Goal: Task Accomplishment & Management: Complete application form

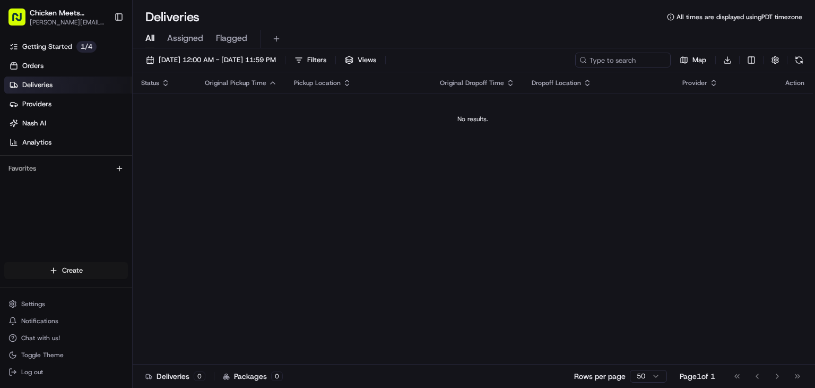
click at [59, 269] on html "Chicken Meets Rice - Coleman paul@chickenmeetsrice.com Toggle Sidebar Getting S…" at bounding box center [407, 194] width 815 height 388
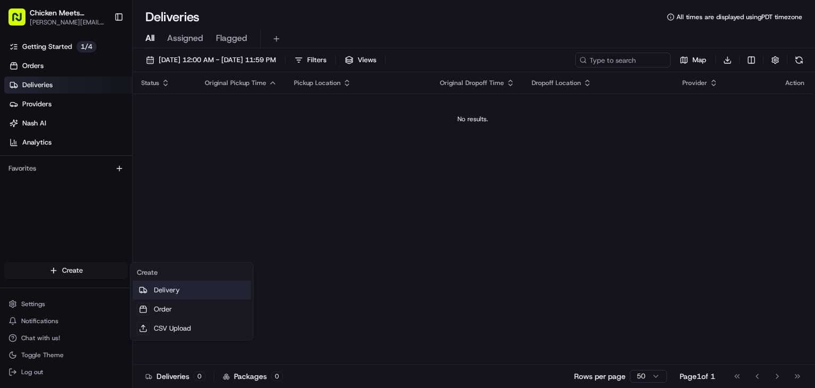
click at [169, 291] on link "Delivery" at bounding box center [192, 289] width 118 height 19
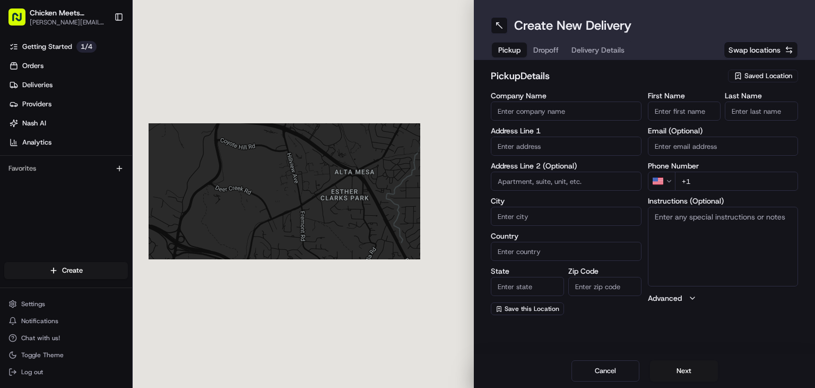
click at [537, 113] on input "Company Name" at bounding box center [566, 110] width 151 height 19
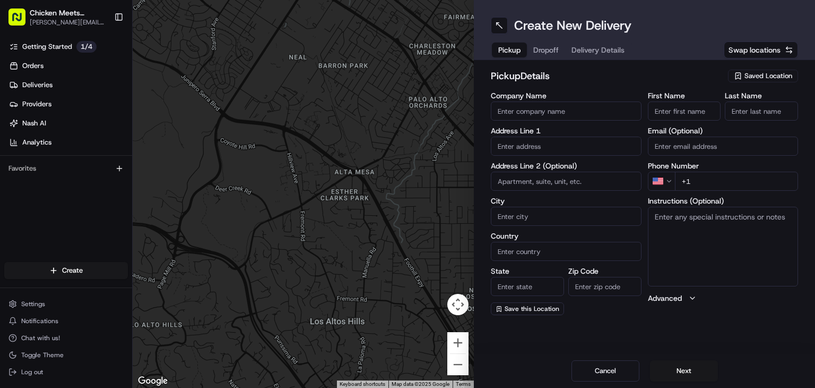
type input "CHICKEN MEETS RICE COLEMAN"
type input "1331 COLEMAN AVE"
type input "SANTA CLARA"
type input "United States"
type input "California"
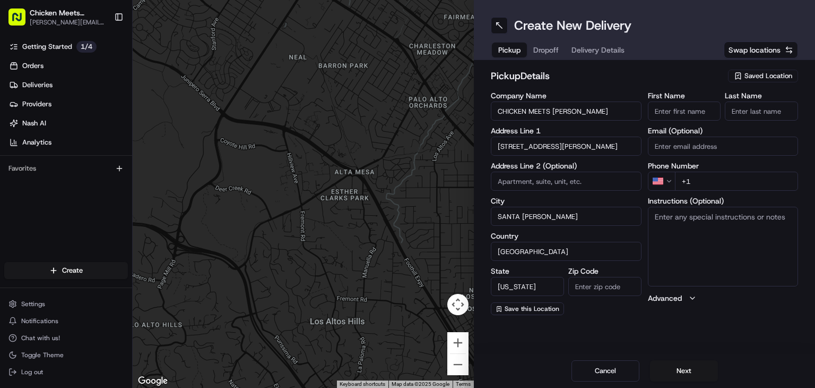
type input "95050"
type input "[PERSON_NAME]"
type input "[PERSON_NAME][EMAIL_ADDRESS][DOMAIN_NAME]"
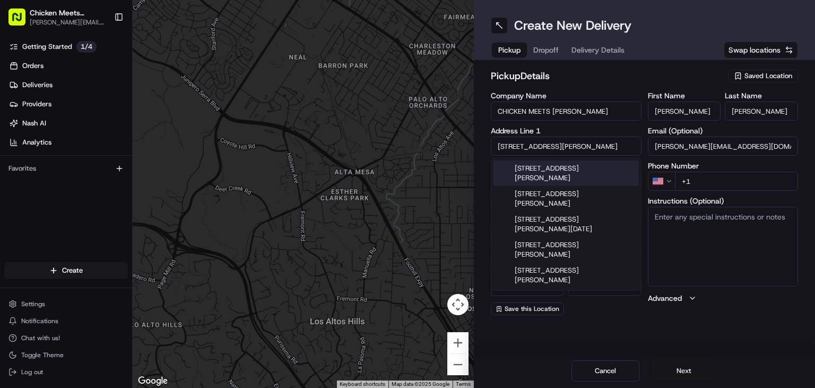
click at [666, 364] on button "Next" at bounding box center [684, 370] width 68 height 21
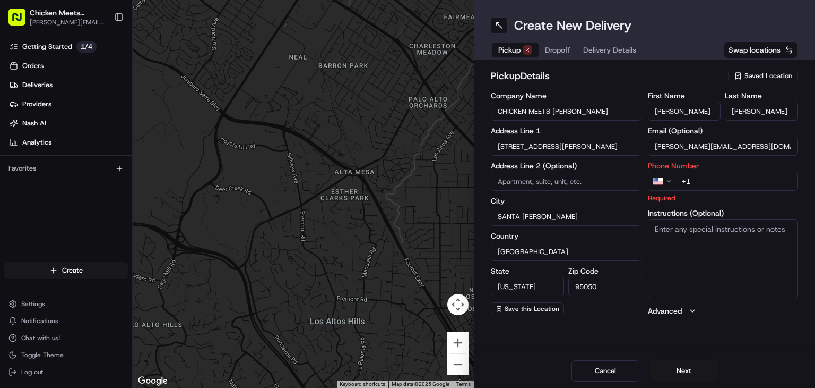
click at [703, 175] on input "+1" at bounding box center [737, 180] width 124 height 19
type input "+1 669 832 6473"
click at [681, 366] on button "Next" at bounding box center [684, 370] width 68 height 21
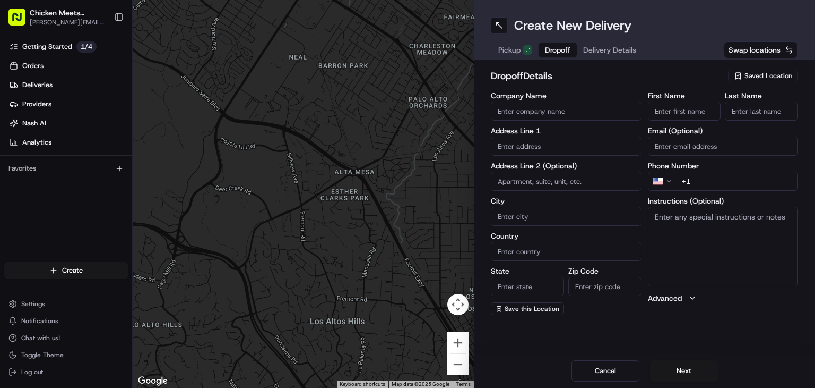
click at [686, 113] on input "First Name" at bounding box center [684, 110] width 73 height 19
type input "Shana"
click at [758, 108] on input "Last Name" at bounding box center [761, 110] width 73 height 19
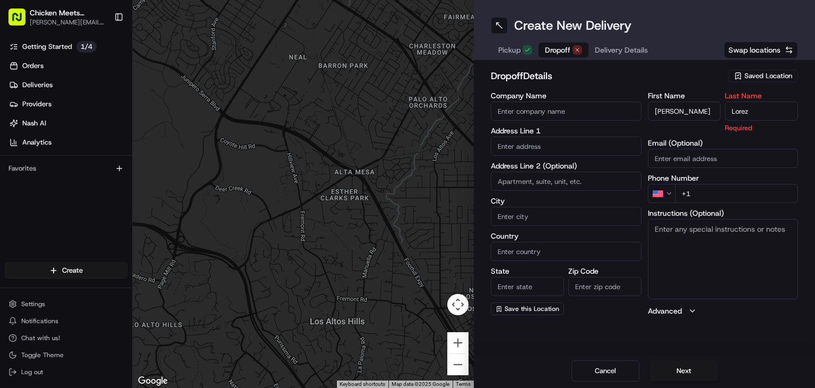
type input "Lorez"
click at [562, 150] on input "text" at bounding box center [566, 145] width 151 height 19
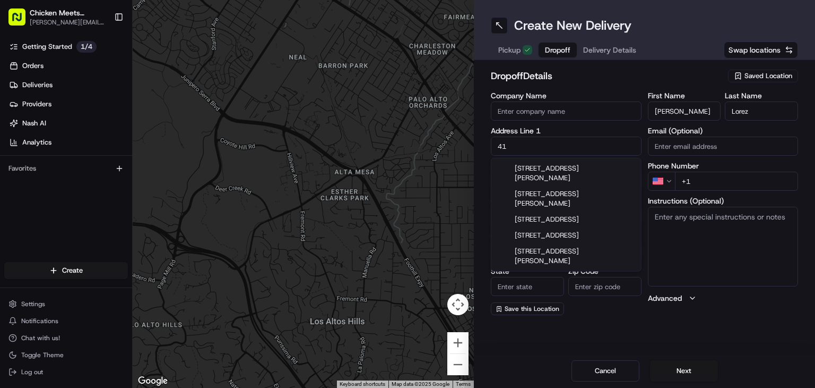
type input "4"
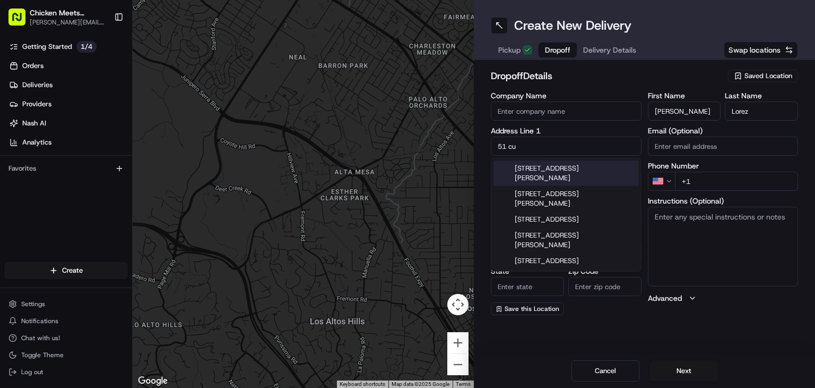
click at [602, 170] on div "51 Curtner Avenue, San Jose, CA" at bounding box center [566, 172] width 145 height 25
type input "[STREET_ADDRESS][PERSON_NAME]"
type input "San Jose"
type input "United States"
type input "CA"
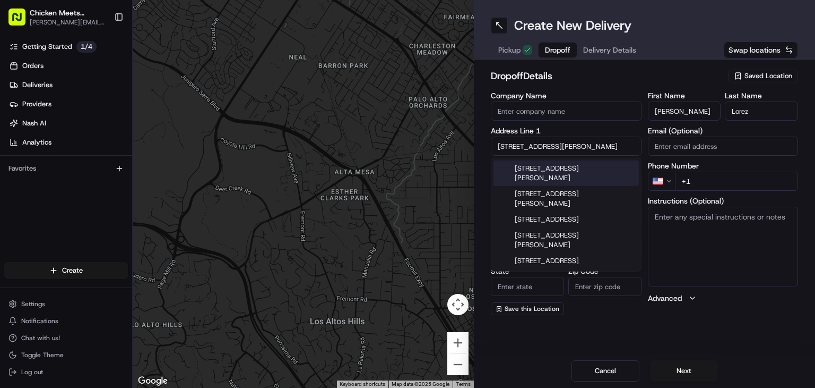
type input "95125"
type input "51 Curtner Avenue"
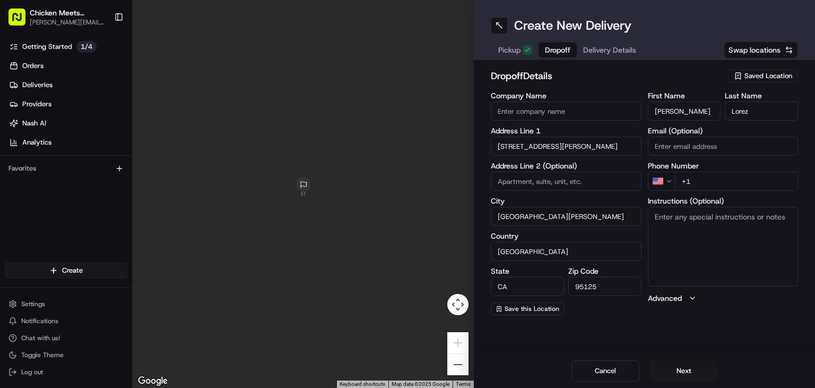
click at [713, 179] on input "+1" at bounding box center [737, 180] width 124 height 19
type input "+1 669 831 6512"
click at [699, 363] on button "Next" at bounding box center [684, 370] width 68 height 21
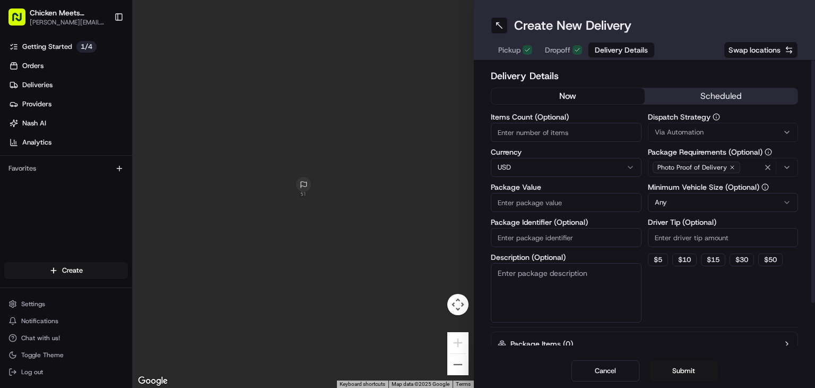
click at [549, 138] on input "Items Count (Optional)" at bounding box center [566, 132] width 151 height 19
type input "1"
click at [665, 239] on input "Driver Tip (Optional)" at bounding box center [723, 237] width 151 height 19
type input "3"
click at [675, 371] on button "Submit" at bounding box center [684, 370] width 68 height 21
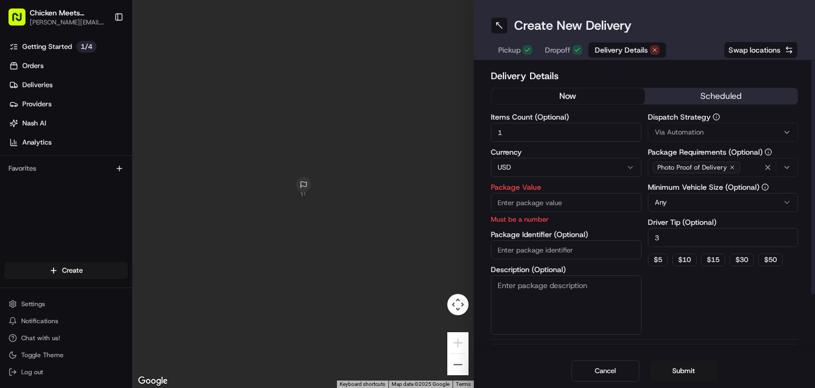
click at [578, 204] on input "Package Value" at bounding box center [566, 202] width 151 height 19
type input "50"
click at [669, 369] on button "Submit" at bounding box center [684, 370] width 68 height 21
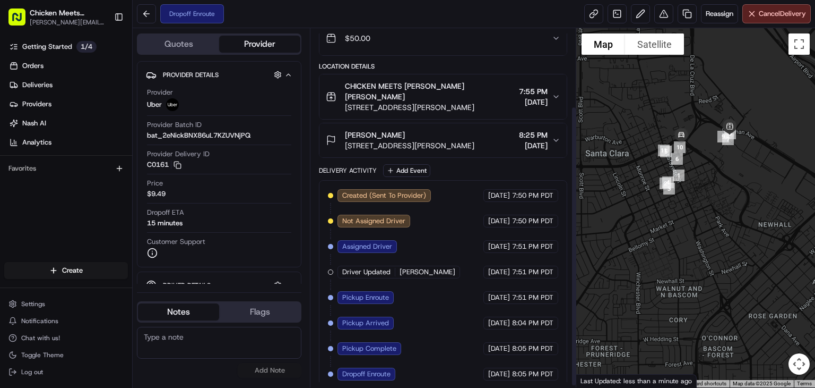
scroll to position [102, 0]
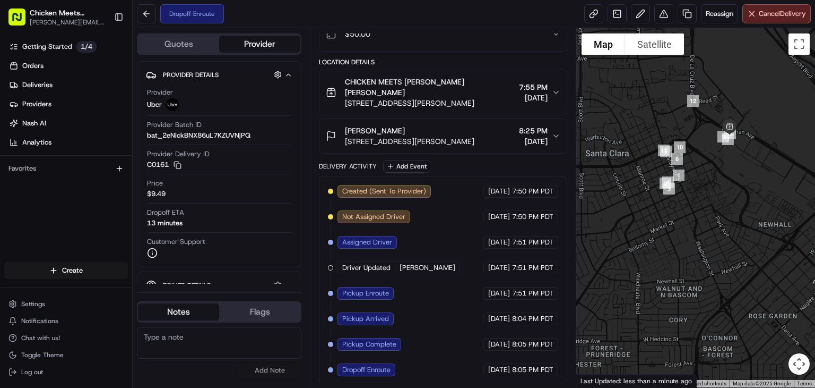
click at [358, 368] on span "Dropoff Enroute" at bounding box center [366, 370] width 48 height 10
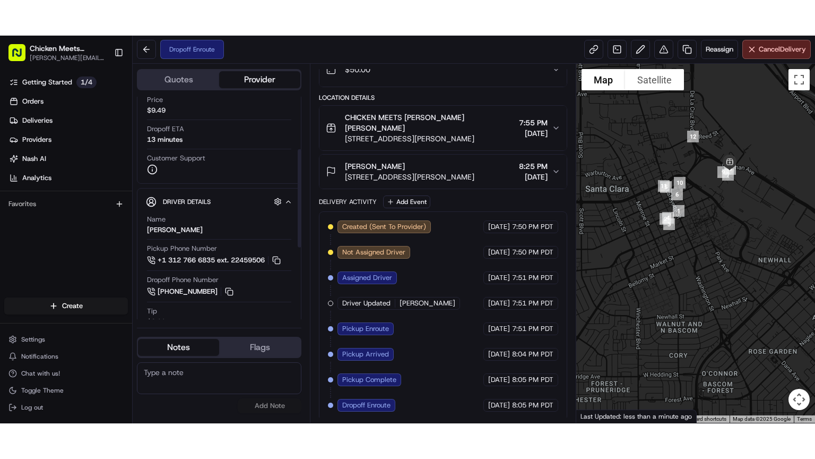
scroll to position [119, 0]
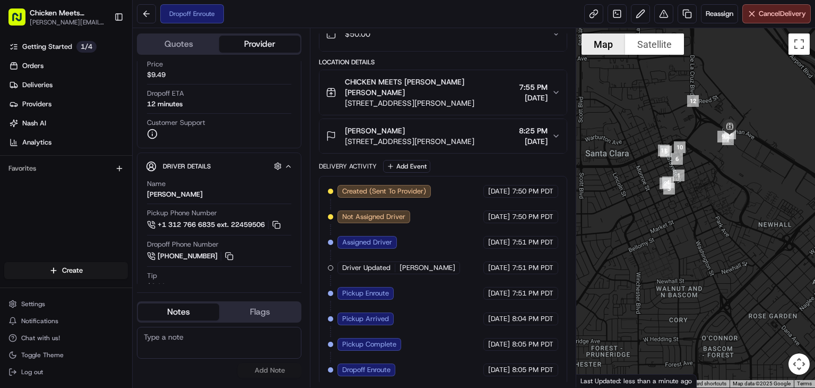
click at [602, 47] on button "Map" at bounding box center [604, 43] width 44 height 21
click at [809, 50] on button "Toggle fullscreen view" at bounding box center [799, 43] width 21 height 21
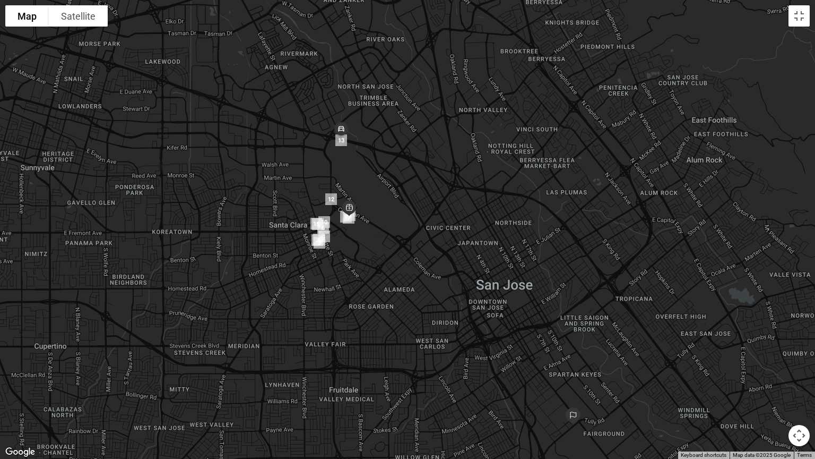
click at [813, 8] on div at bounding box center [407, 229] width 815 height 459
click at [799, 26] on button "Toggle fullscreen view" at bounding box center [799, 15] width 21 height 21
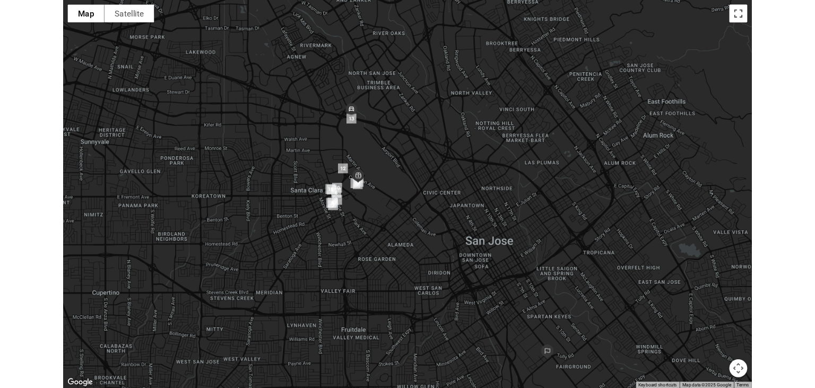
scroll to position [102, 0]
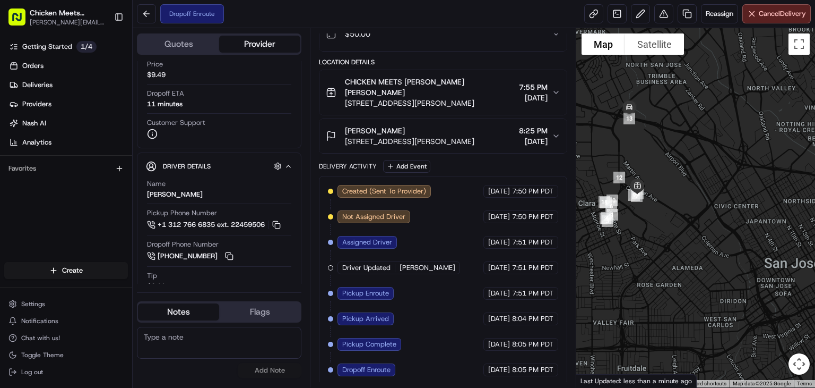
click at [189, 46] on button "Quotes" at bounding box center [178, 44] width 81 height 17
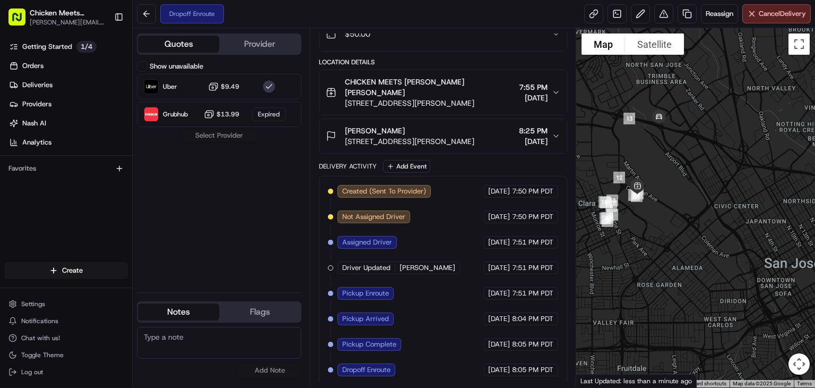
click at [200, 15] on div "Dropoff Enroute" at bounding box center [192, 13] width 64 height 19
click at [257, 54] on div "Quotes Provider Show unavailable Uber $9.49 Grubhub $13.99 Expired Select Provi…" at bounding box center [221, 207] width 177 height 359
click at [261, 44] on button "Provider" at bounding box center [259, 44] width 81 height 17
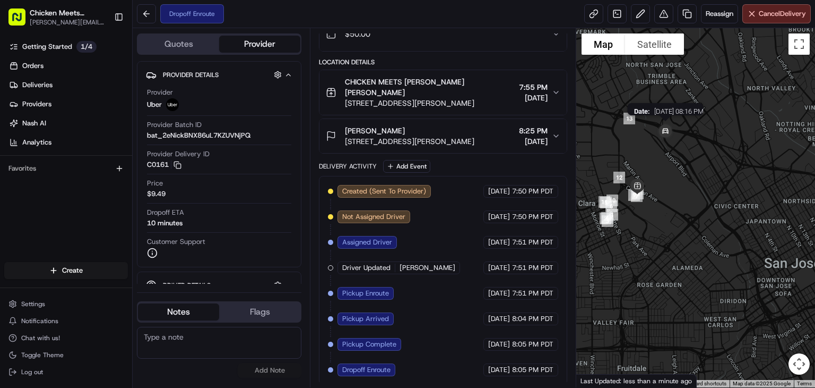
click at [665, 128] on img at bounding box center [666, 132] width 30 height 30
